Goal: Check status: Check status

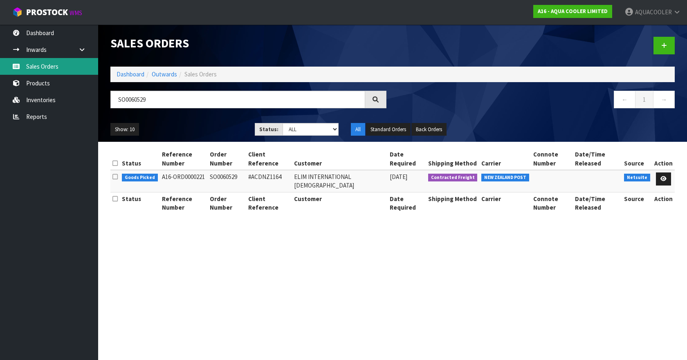
click at [61, 67] on link "Sales Orders" at bounding box center [49, 66] width 98 height 17
click at [138, 74] on link "Dashboard" at bounding box center [131, 74] width 28 height 8
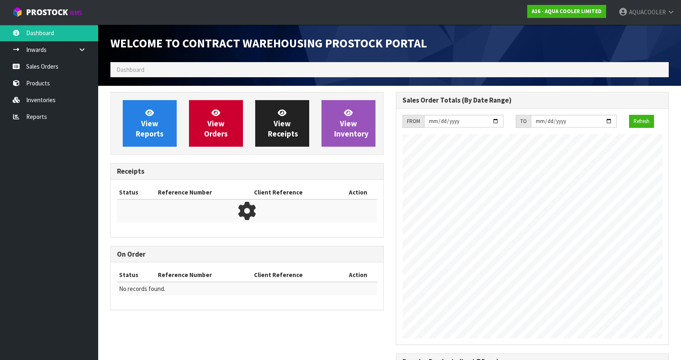
scroll to position [453, 285]
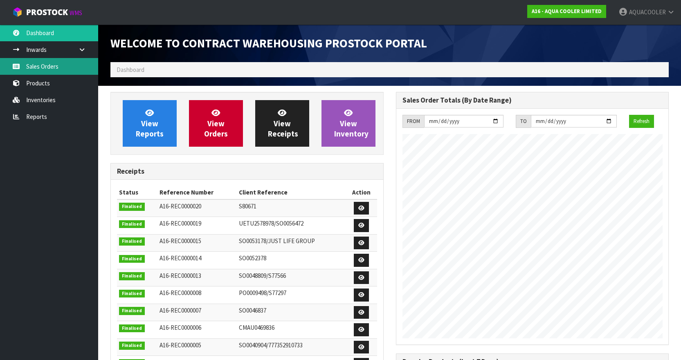
click at [55, 66] on link "Sales Orders" at bounding box center [49, 66] width 98 height 17
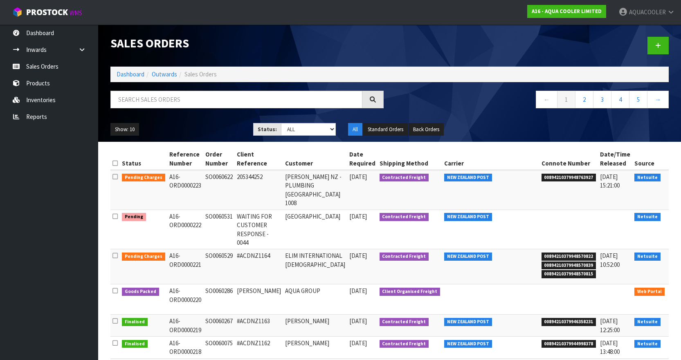
click at [211, 249] on td "SO0060529" at bounding box center [218, 266] width 31 height 35
copy td "SO0060529"
click at [675, 255] on icon at bounding box center [678, 257] width 6 height 5
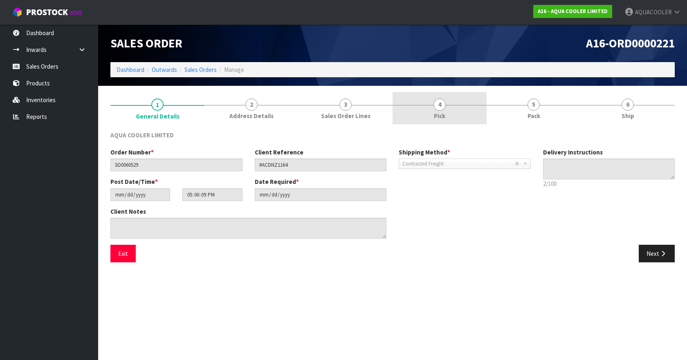
click at [442, 106] on span "4" at bounding box center [439, 105] width 12 height 12
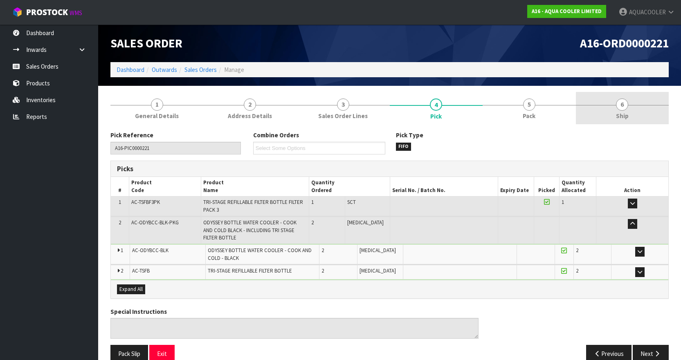
click at [617, 113] on span "Ship" at bounding box center [622, 116] width 13 height 9
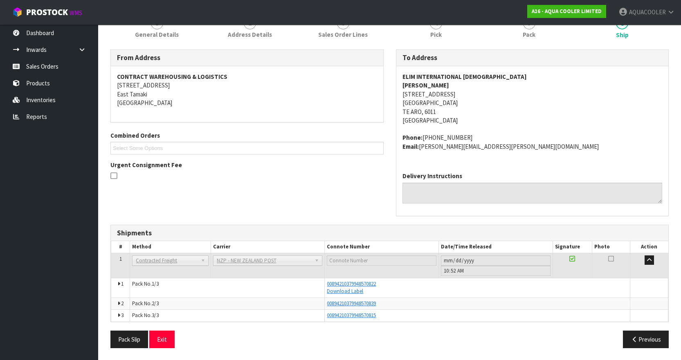
scroll to position [82, 0]
click at [341, 292] on link "Download Label" at bounding box center [345, 290] width 36 height 7
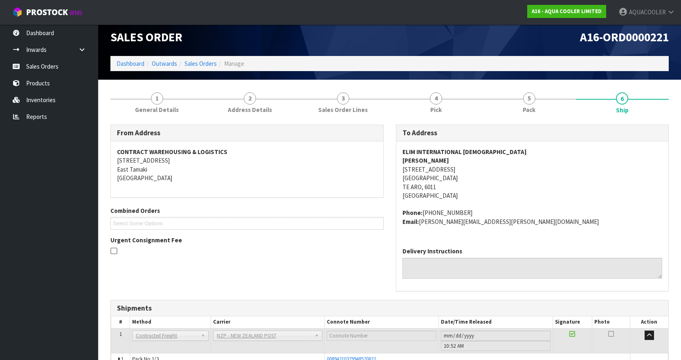
scroll to position [0, 0]
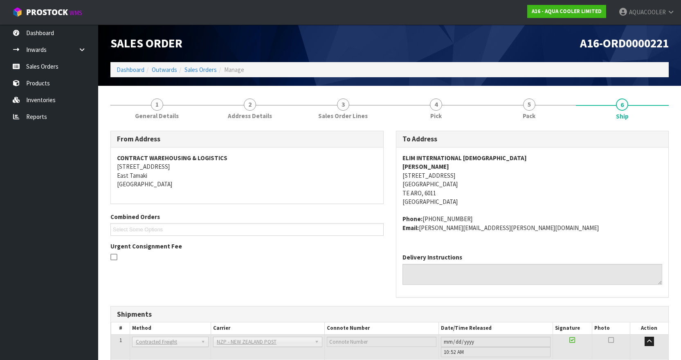
click at [614, 41] on span "A16-ORD0000221" at bounding box center [624, 43] width 89 height 15
copy div "A16-ORD0000221"
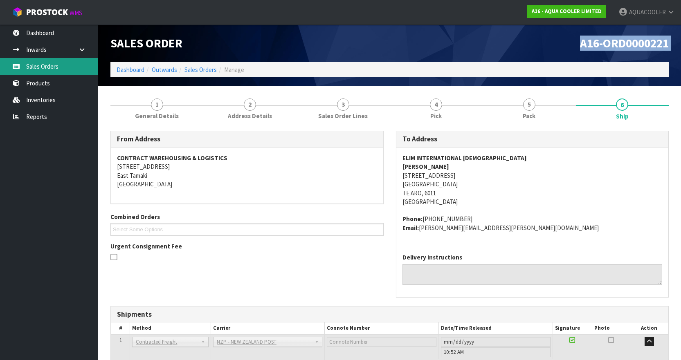
click at [50, 65] on link "Sales Orders" at bounding box center [49, 66] width 98 height 17
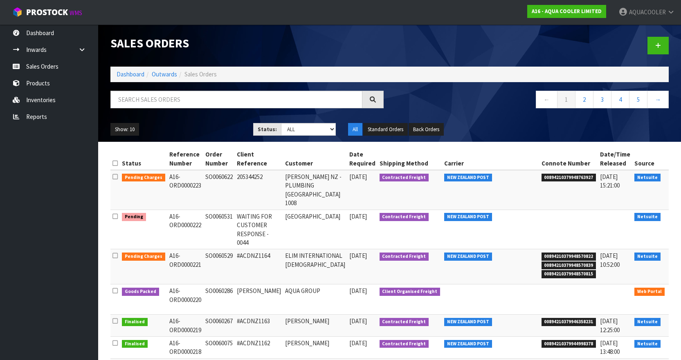
click at [218, 177] on td "SO0060622" at bounding box center [218, 190] width 31 height 40
copy td "SO0060622"
click at [213, 210] on td "SO0060531" at bounding box center [218, 230] width 31 height 40
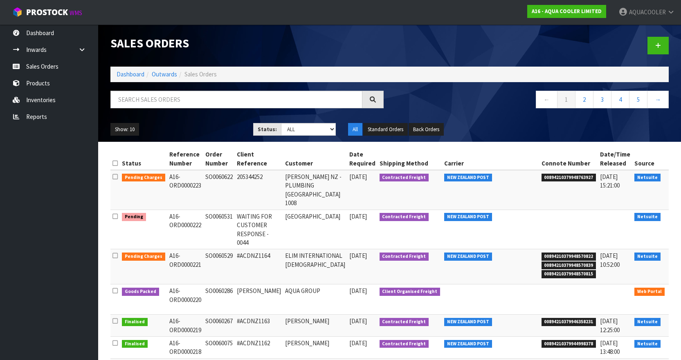
copy td "SO0060531"
click at [655, 9] on span "AQUACOOLER" at bounding box center [647, 12] width 37 height 8
click at [642, 32] on link "Logout" at bounding box center [648, 32] width 65 height 11
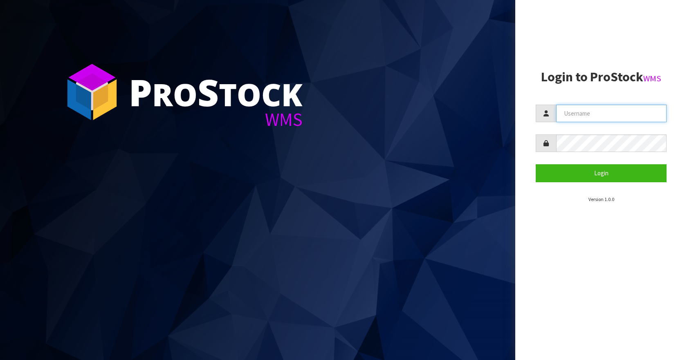
click at [577, 118] on input "text" at bounding box center [611, 114] width 110 height 18
type input "IMAGING"
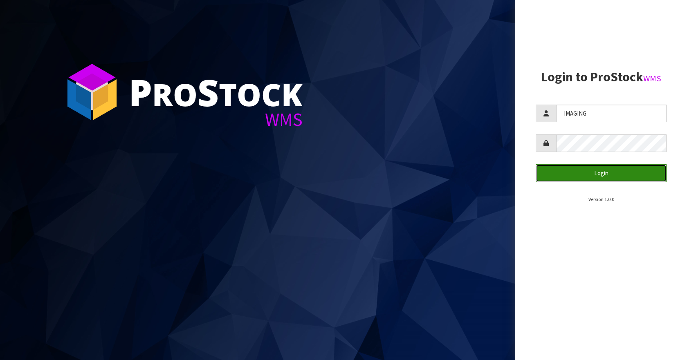
click at [620, 176] on button "Login" at bounding box center [601, 173] width 131 height 18
